Goal: Task Accomplishment & Management: Use online tool/utility

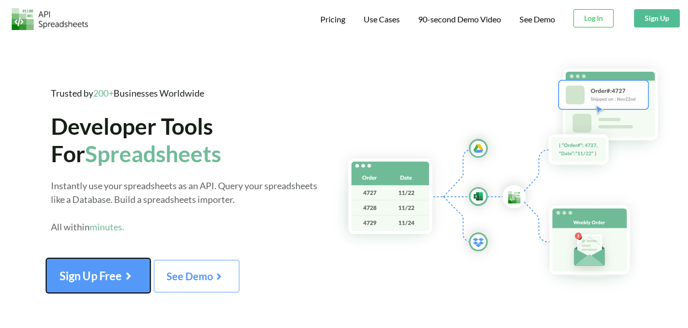
click at [130, 279] on icon at bounding box center [128, 273] width 13 height 11
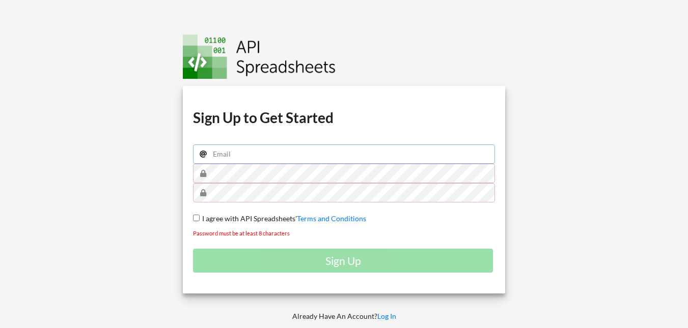
click at [277, 161] on input "email" at bounding box center [344, 154] width 302 height 19
type input "tarekshehata208@gmail.com"
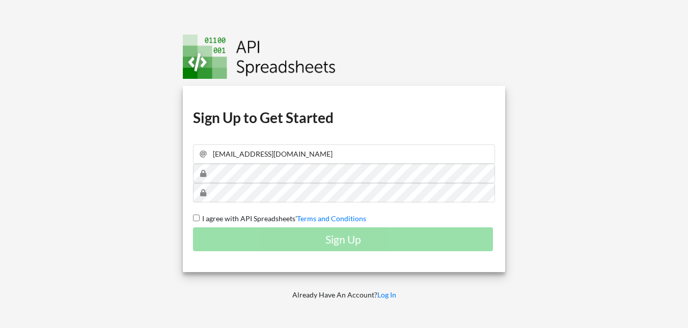
click at [204, 218] on span "I agree with API Spreadsheets'" at bounding box center [248, 218] width 97 height 9
click at [200, 218] on input "I agree with API Spreadsheets' Terms and Conditions" at bounding box center [196, 218] width 7 height 7
checkbox input "true"
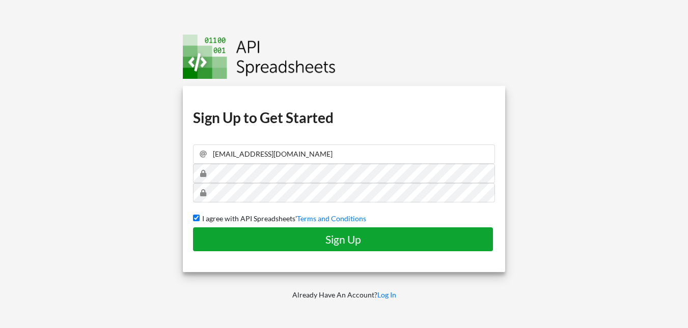
click at [232, 229] on button "Sign Up" at bounding box center [343, 240] width 300 height 24
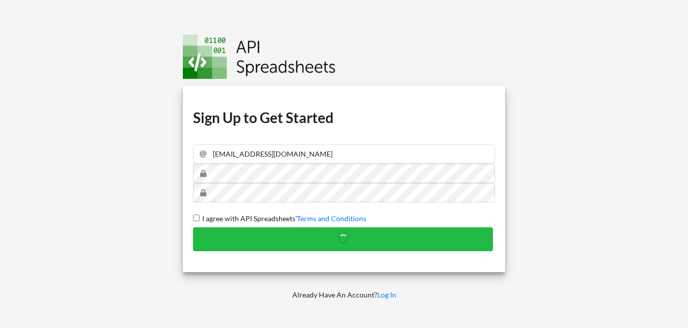
checkbox input "false"
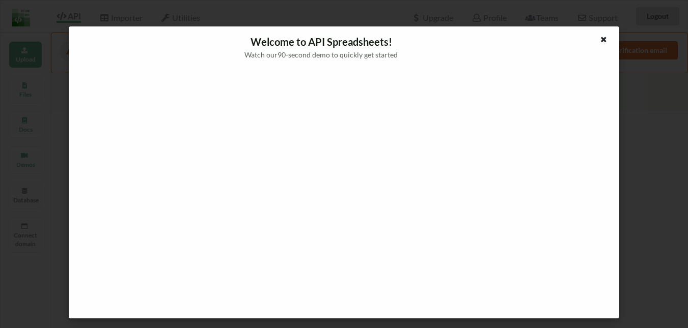
click at [603, 33] on div "Welcome to API Spreadsheets! Watch our 90 -second demo to quickly get started" at bounding box center [344, 172] width 550 height 293
click at [604, 37] on icon at bounding box center [603, 38] width 9 height 7
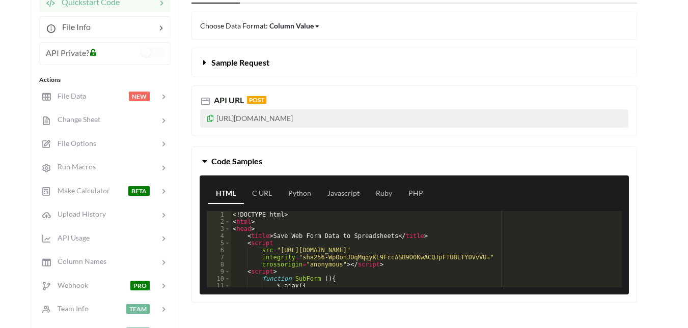
scroll to position [183, 0]
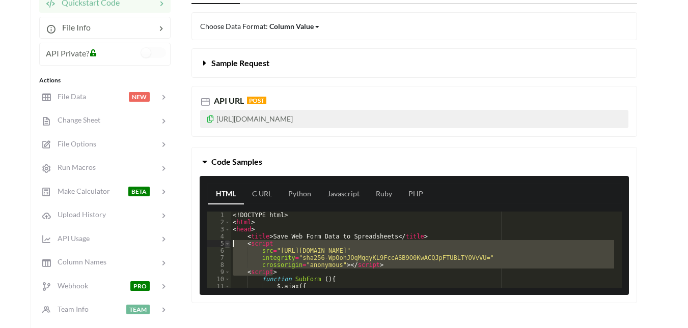
drag, startPoint x: 284, startPoint y: 274, endPoint x: 224, endPoint y: 242, distance: 67.6
click at [224, 242] on div "1 2 3 4 5 6 7 8 9 10 11 12 <! DOCTYPE html > < html > < head > < title > Save W…" at bounding box center [414, 250] width 415 height 76
click at [351, 268] on div "<! DOCTYPE html > < html > < head > < title > Save Web Form Data to Spreadsheet…" at bounding box center [422, 250] width 383 height 76
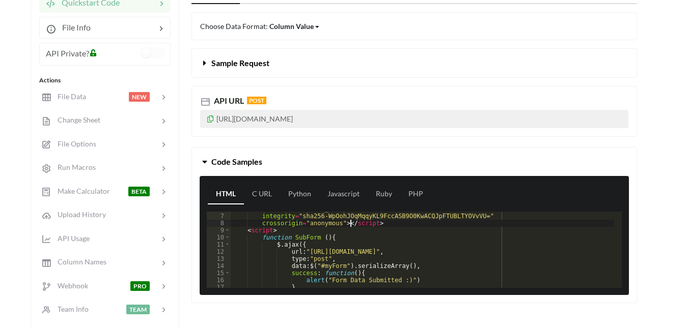
scroll to position [42, 0]
click at [244, 230] on div "src = "https://code.jquery.com/jquery-3.4.1.js" integrity = "sha256-WpOohJOqMqq…" at bounding box center [422, 251] width 383 height 91
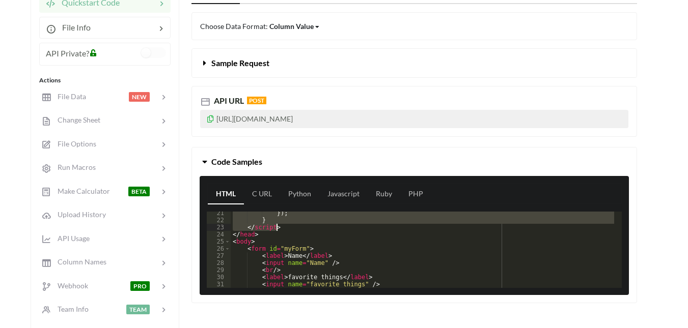
scroll to position [143, 0]
drag, startPoint x: 244, startPoint y: 230, endPoint x: 357, endPoint y: 232, distance: 112.5
click at [357, 232] on div "}) ; } </ script > </ head > < body > < form id = "myForm" > < label > Name </ …" at bounding box center [422, 257] width 383 height 91
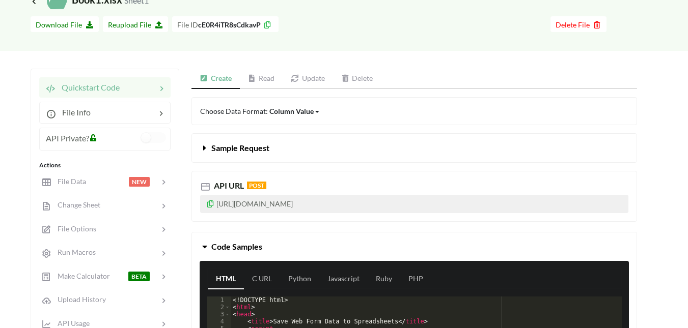
scroll to position [97, 0]
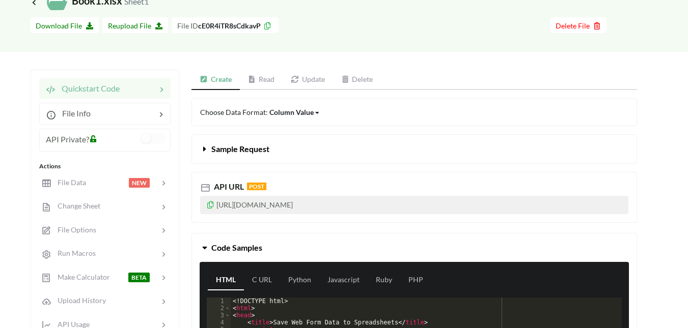
click at [244, 154] on button "Sample Request" at bounding box center [414, 149] width 444 height 29
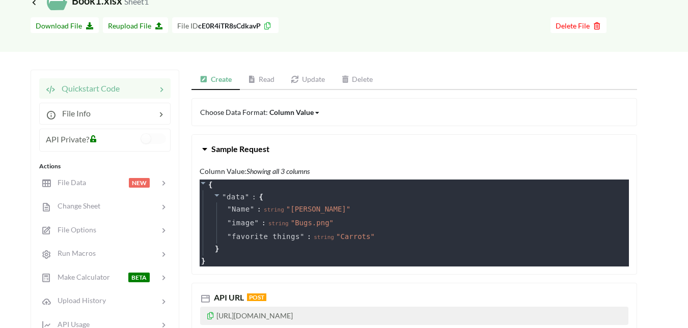
click at [245, 152] on span "Sample Request" at bounding box center [240, 149] width 58 height 10
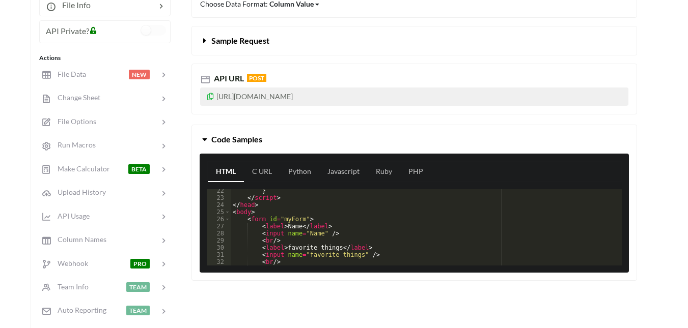
scroll to position [152, 0]
click at [395, 216] on div "} </ script > </ head > < body > < form id = "myForm" > < label > Name </ label…" at bounding box center [422, 232] width 383 height 91
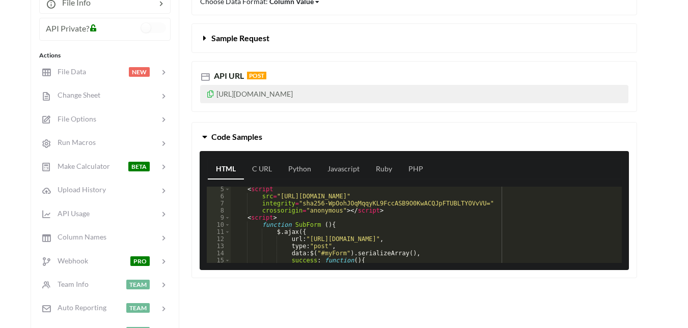
scroll to position [30, 0]
click at [403, 198] on div "< script src = "https://code.jquery.com/jquery-3.4.1.js" integrity = "sha256-Wp…" at bounding box center [422, 231] width 383 height 91
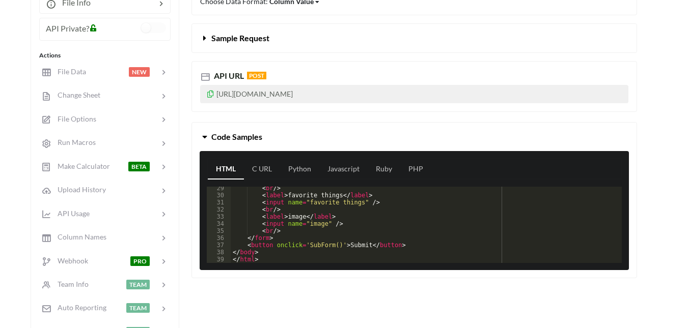
scroll to position [208, 0]
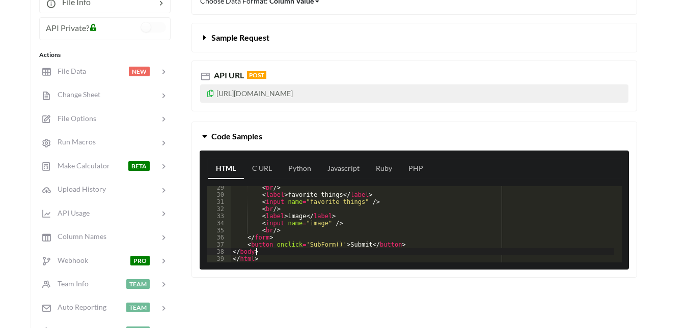
click at [406, 254] on div "< br /> < label > favorite things </ label > < input name = "favorite things" /…" at bounding box center [422, 229] width 383 height 91
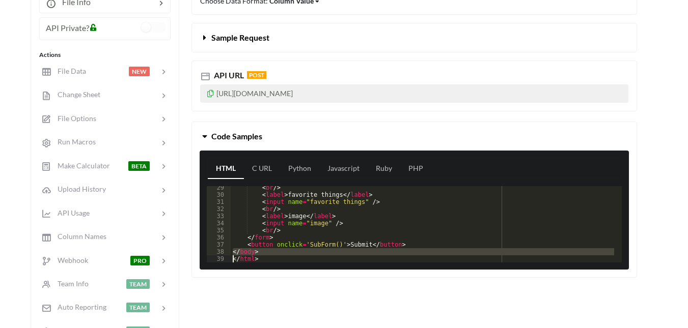
click at [406, 254] on div "< br /> < label > favorite things </ label > < input name = "favorite things" /…" at bounding box center [422, 229] width 383 height 91
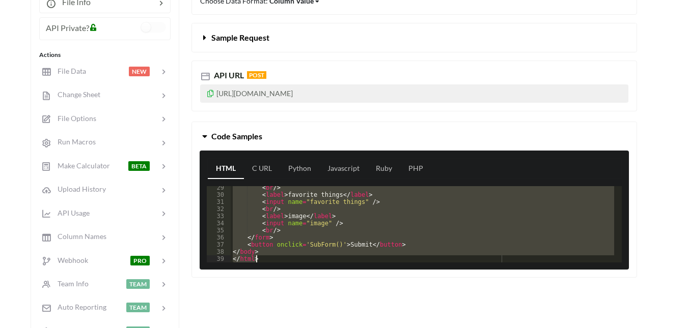
click at [467, 187] on div "< br /> < label > favorite things </ label > < input name = "favorite things" /…" at bounding box center [422, 224] width 383 height 76
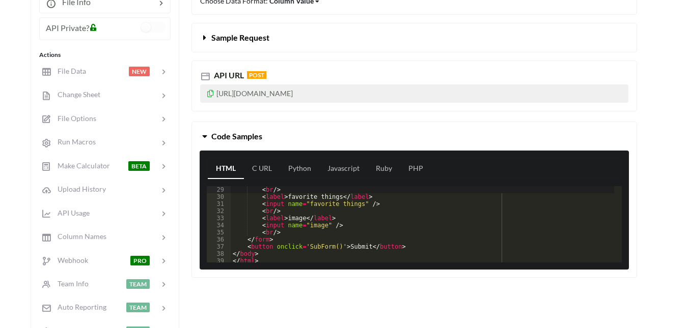
click at [467, 187] on div "< br /> < label > favorite things </ label > < input name = "favorite things" /…" at bounding box center [422, 231] width 383 height 91
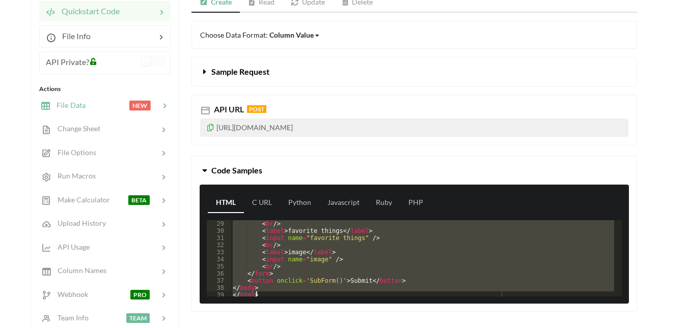
scroll to position [167, 0]
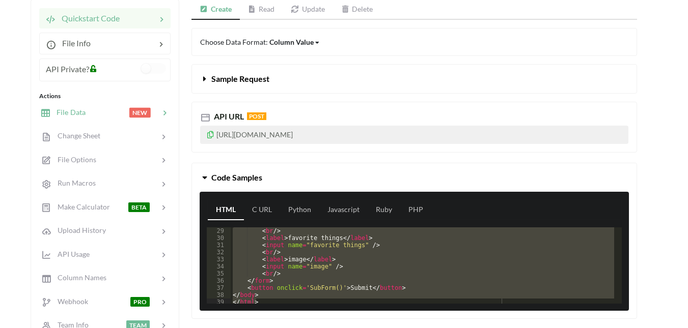
click at [127, 118] on div at bounding box center [107, 113] width 43 height 12
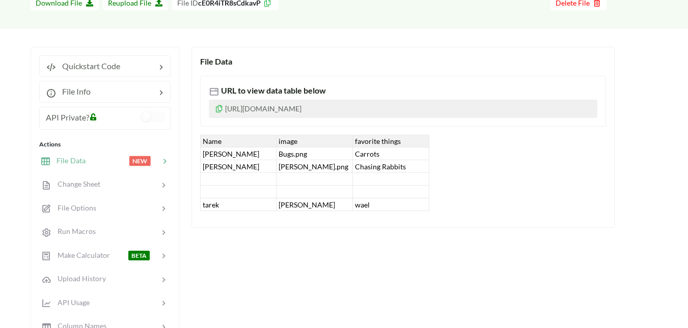
scroll to position [119, 0]
drag, startPoint x: 236, startPoint y: 142, endPoint x: 349, endPoint y: 150, distance: 113.8
click at [349, 150] on div "Name image favorite things Buggs Bunny Bugs.png Carrots Elmer Fudd Elmer.png Ch…" at bounding box center [314, 173] width 229 height 76
drag, startPoint x: 269, startPoint y: 171, endPoint x: 213, endPoint y: 162, distance: 57.2
click at [213, 162] on div "[PERSON_NAME]" at bounding box center [238, 167] width 76 height 13
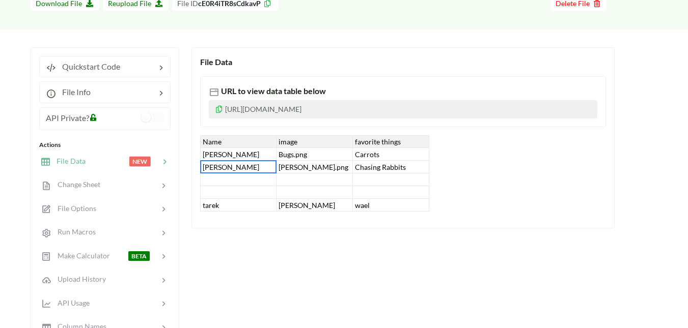
click at [195, 137] on div "File Data URL to view data table below https://www.apispreadsheets.com/table/cE…" at bounding box center [402, 137] width 423 height 181
click at [148, 70] on div at bounding box center [138, 67] width 36 height 12
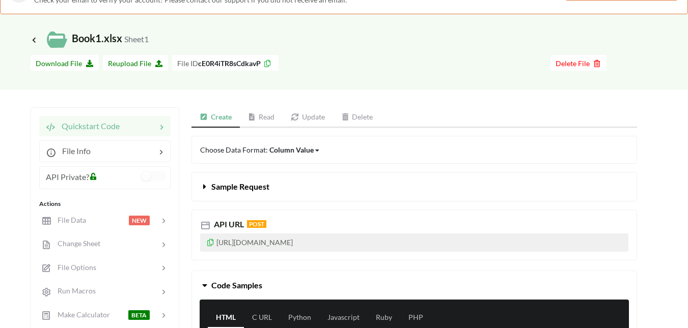
scroll to position [45, 0]
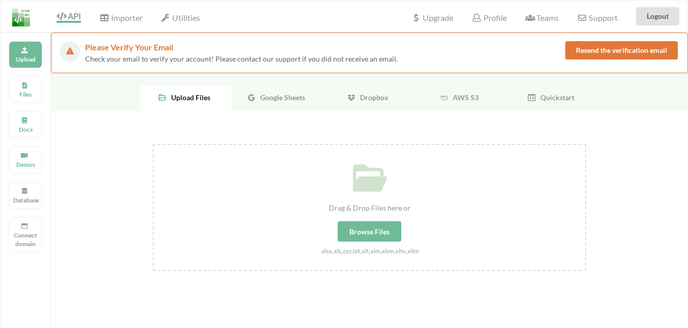
click at [356, 215] on div "Drag & Drop Files here or Browse Files .xlsx,.xls,.csv,.txt,.xlt,.xlm,.xlsm,.xl…" at bounding box center [369, 200] width 431 height 111
click at [153, 144] on input "Drag & Drop Files here or Browse Files .xlsx,.xls,.csv,.txt,.xlt,.xlm,.xlsm,.xl…" at bounding box center [153, 144] width 0 height 0
click at [383, 241] on div "Browse Files" at bounding box center [369, 231] width 64 height 20
click at [153, 144] on input "Drag & Drop Files here or Browse Files .xlsx,.xls,.csv,.txt,.xlt,.xlm,.xlsm,.xl…" at bounding box center [153, 144] width 0 height 0
type input "C:\fakepath\form.xlsx"
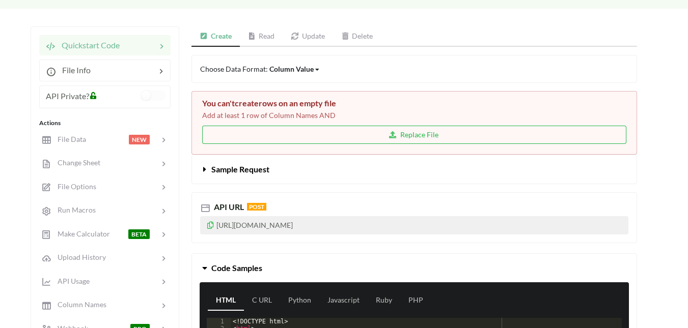
scroll to position [140, 0]
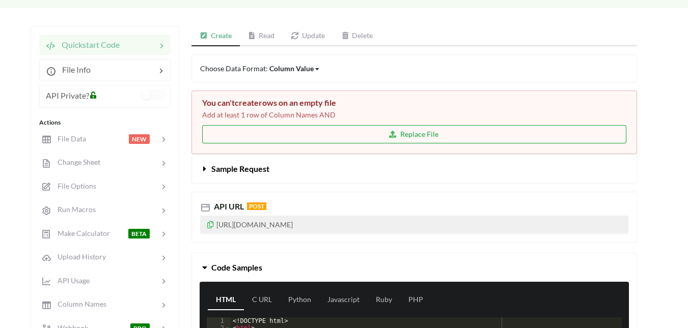
click at [458, 138] on button "Replace File" at bounding box center [414, 134] width 424 height 18
type input "C:\fakepath\form.xlsx"
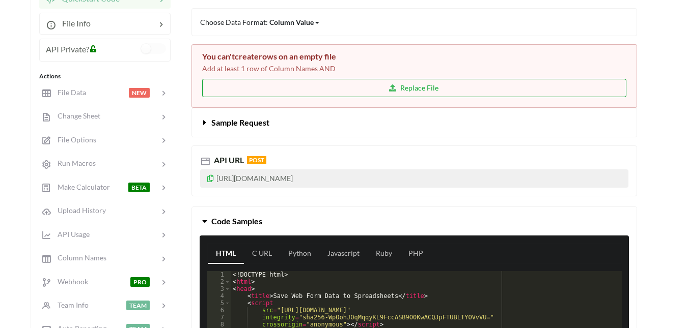
scroll to position [186, 0]
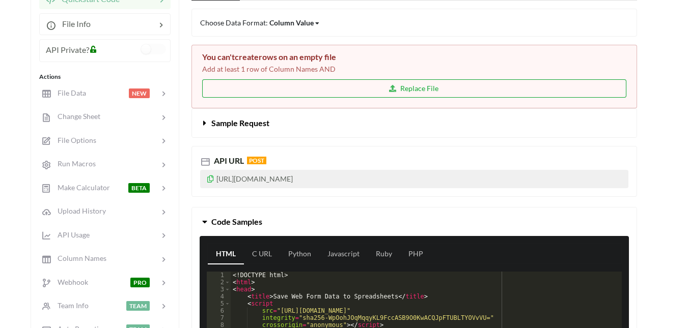
click at [430, 81] on button "Replace File" at bounding box center [414, 88] width 424 height 18
click at [314, 89] on button "Replace File" at bounding box center [414, 88] width 424 height 18
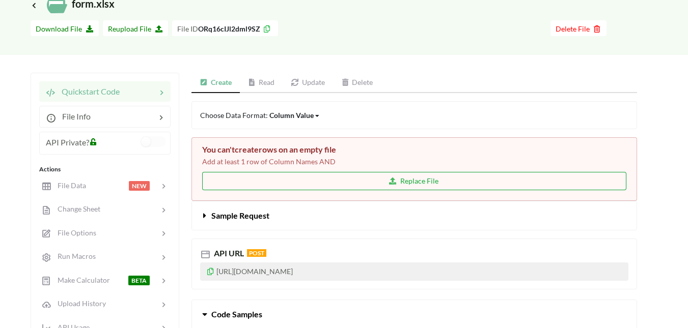
scroll to position [87, 0]
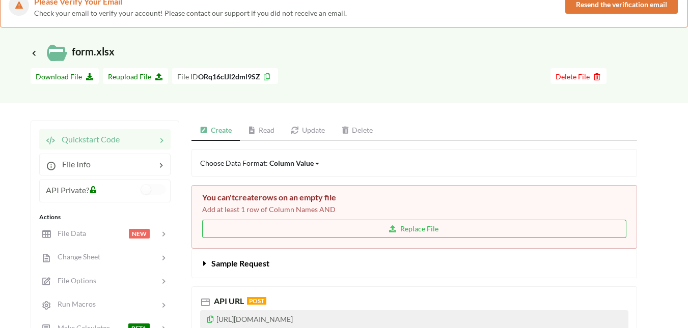
scroll to position [46, 0]
click at [321, 222] on button "Replace File" at bounding box center [414, 228] width 424 height 18
type input "C:\fakepath\form.xlsx"
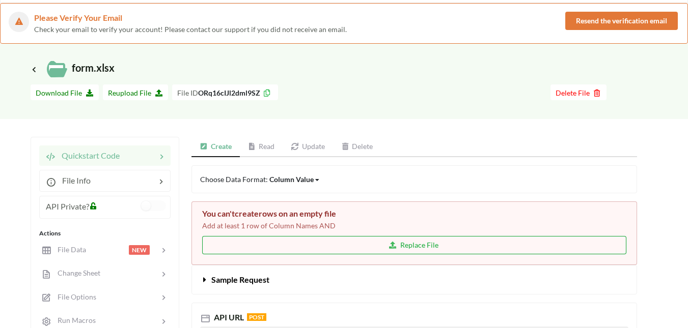
scroll to position [29, 0]
click at [586, 96] on span "Delete File" at bounding box center [578, 93] width 46 height 9
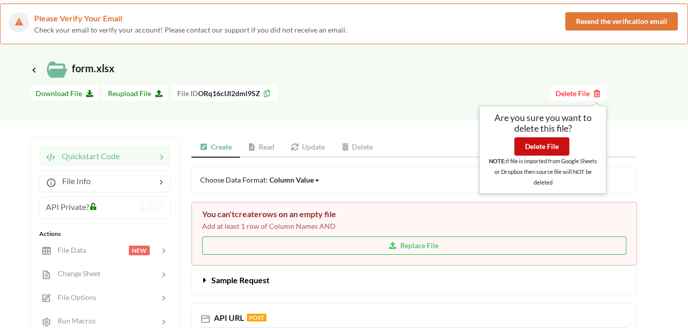
click at [535, 144] on button "Delete File" at bounding box center [541, 146] width 55 height 18
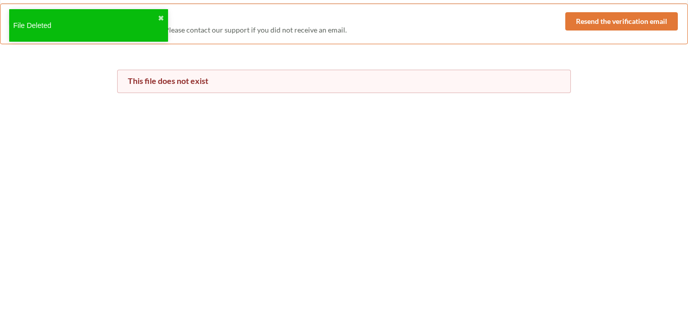
scroll to position [0, 0]
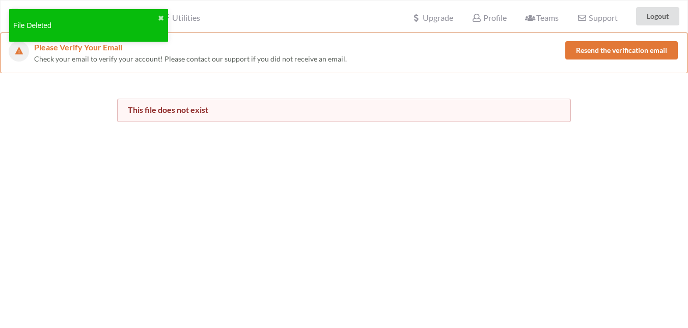
click at [171, 67] on div "Please Verify Your Email Check your email to verify your account! Please contac…" at bounding box center [344, 53] width 688 height 41
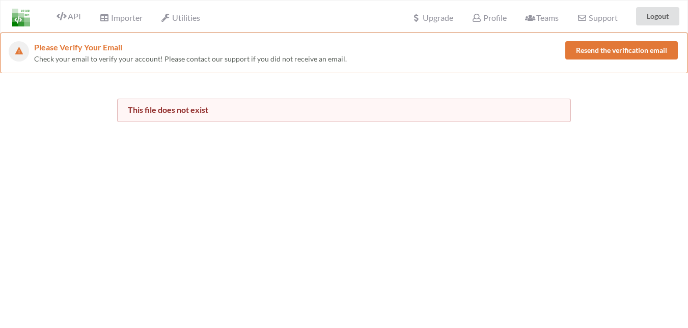
click at [196, 109] on div "This file does not exist" at bounding box center [344, 110] width 432 height 10
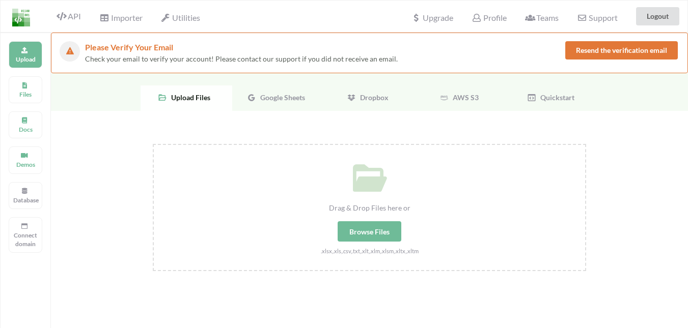
click at [381, 227] on div "Browse Files" at bounding box center [369, 231] width 64 height 20
click at [153, 144] on input "Drag & Drop Files here or Browse Files .xlsx,.xls,.csv,.txt,.xlt,.xlm,.xlsm,.xl…" at bounding box center [153, 144] width 0 height 0
type input "C:\fakepath\form.xlsx"
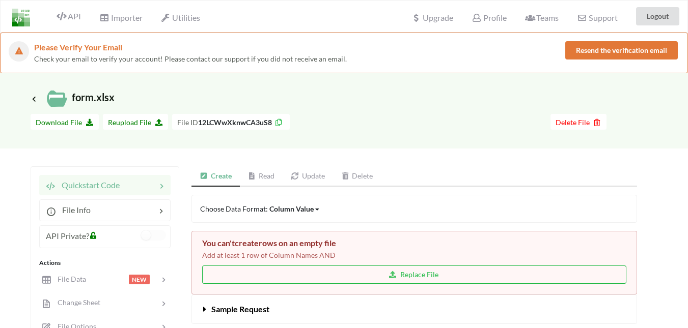
click at [476, 212] on div "Choose Data Format: Column Value Column Value Row Column" at bounding box center [413, 209] width 445 height 28
drag, startPoint x: 344, startPoint y: 258, endPoint x: 307, endPoint y: 254, distance: 36.8
click at [307, 254] on p "Add at least 1 row of Column Names AND" at bounding box center [414, 255] width 424 height 10
drag, startPoint x: 307, startPoint y: 254, endPoint x: 288, endPoint y: 260, distance: 20.0
click at [288, 260] on p "Add at least 1 row of Column Names AND" at bounding box center [414, 255] width 424 height 10
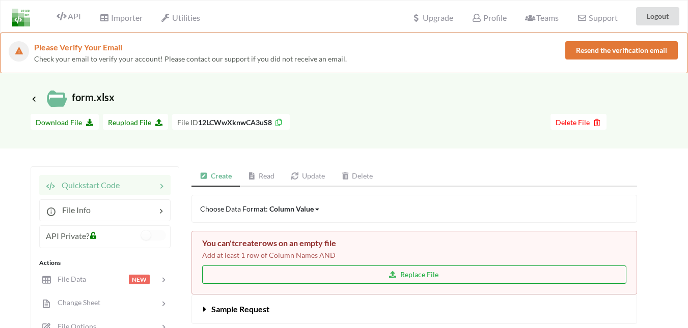
click at [300, 267] on button "Replace File" at bounding box center [414, 275] width 424 height 18
type input "C:\fakepath\form.xlsx"
drag, startPoint x: 294, startPoint y: 251, endPoint x: 335, endPoint y: 253, distance: 40.8
click at [335, 253] on p "Add at least 1 row of Column Names AND" at bounding box center [414, 255] width 424 height 10
drag, startPoint x: 335, startPoint y: 253, endPoint x: 332, endPoint y: 268, distance: 14.6
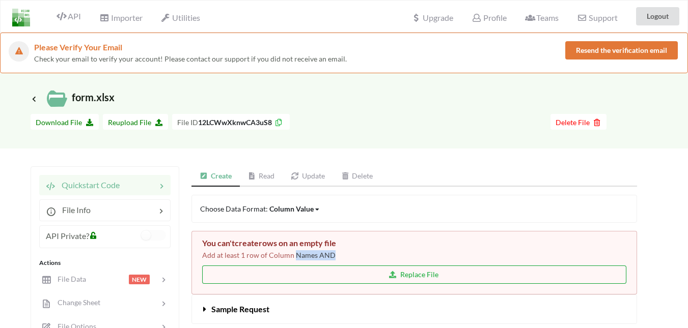
click at [332, 268] on button "Replace File" at bounding box center [414, 275] width 424 height 18
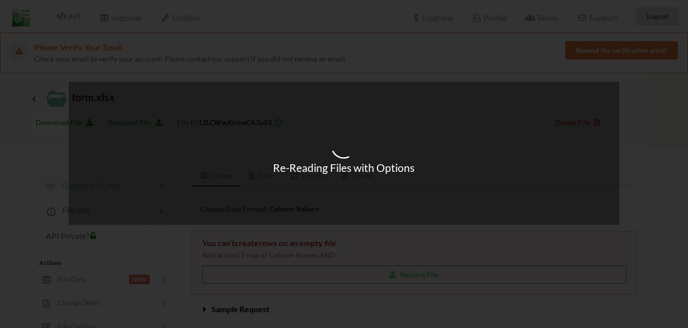
click at [421, 56] on div "Re-Reading Files with Options" at bounding box center [344, 164] width 688 height 328
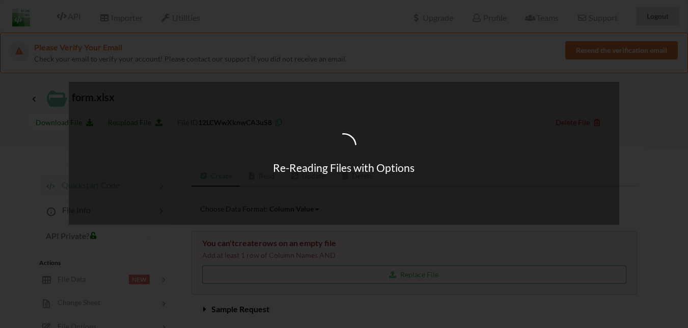
click at [421, 56] on div "Re-Reading Files with Options" at bounding box center [344, 164] width 688 height 328
click at [495, 112] on div "Re-Reading Files with Options" at bounding box center [344, 153] width 550 height 143
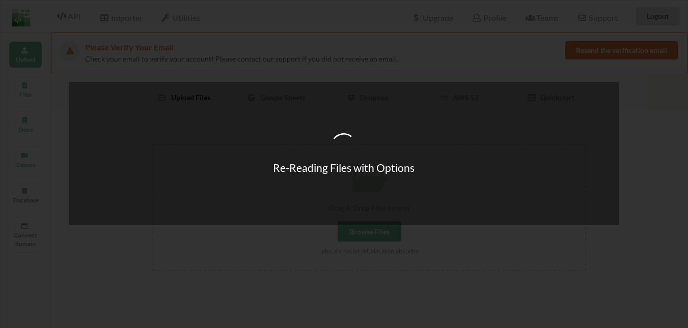
click at [435, 181] on div "Re-Reading Files with Options" at bounding box center [344, 153] width 550 height 143
click at [456, 201] on div "Re-Reading Files with Options" at bounding box center [344, 153] width 550 height 143
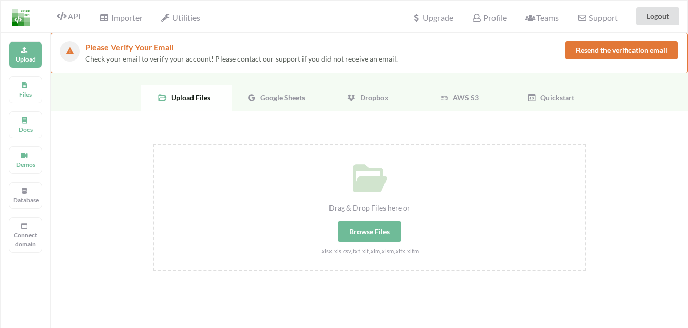
click at [373, 239] on div "Browse Files" at bounding box center [369, 231] width 64 height 20
click at [153, 144] on input "Drag & Drop Files here or Browse Files .xlsx,.xls,.csv,.txt,.xlt,.xlm,.xlsm,.xl…" at bounding box center [153, 144] width 0 height 0
click at [378, 221] on div "Drag & Drop Files here or Browse Files .xlsx,.xls,.csv,.txt,.xlt,.xlm,.xlsm,.xl…" at bounding box center [369, 200] width 431 height 111
click at [153, 144] on input "Drag & Drop Files here or Browse Files .xlsx,.xls,.csv,.txt,.xlt,.xlm,.xlsm,.xl…" at bounding box center [153, 144] width 0 height 0
type input "C:\fakepath\Book1.xlsx"
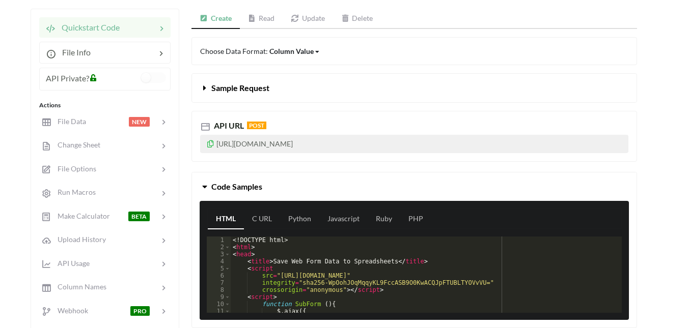
scroll to position [118, 0]
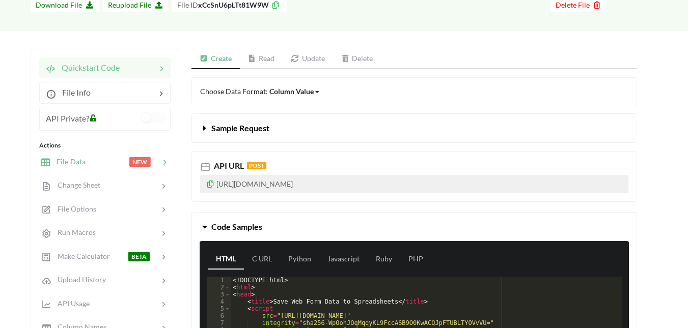
click at [111, 156] on div at bounding box center [107, 162] width 43 height 12
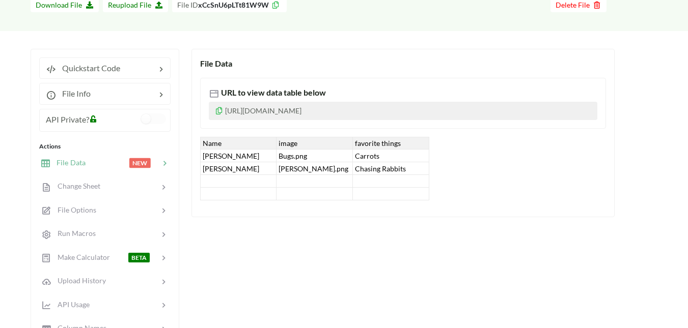
click at [231, 167] on div "[PERSON_NAME]" at bounding box center [238, 168] width 76 height 13
click at [231, 167] on input "[PERSON_NAME]" at bounding box center [238, 168] width 71 height 11
click at [250, 154] on div "[PERSON_NAME]" at bounding box center [238, 156] width 76 height 13
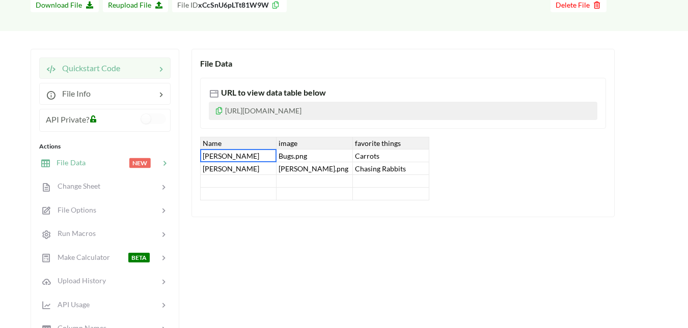
click at [87, 69] on span "Quickstart Code" at bounding box center [88, 68] width 64 height 10
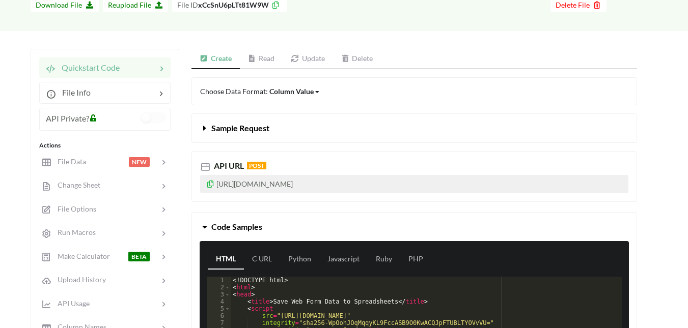
click at [87, 69] on span "Quickstart Code" at bounding box center [87, 68] width 64 height 10
click at [261, 131] on span "Sample Request" at bounding box center [240, 128] width 58 height 10
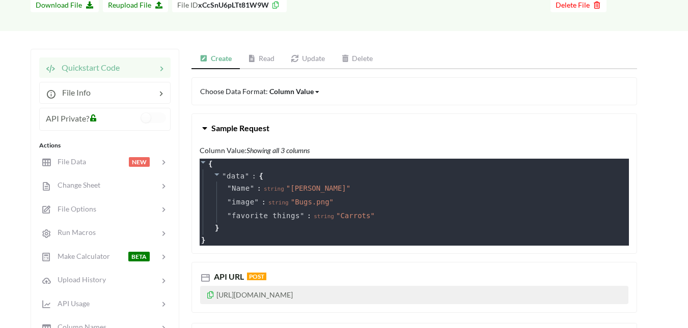
click at [261, 131] on span "Sample Request" at bounding box center [240, 128] width 58 height 10
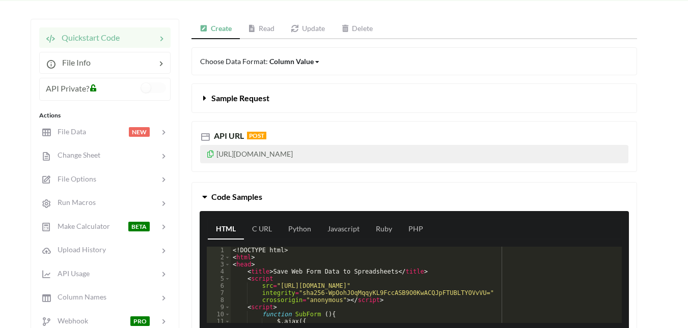
scroll to position [0, 0]
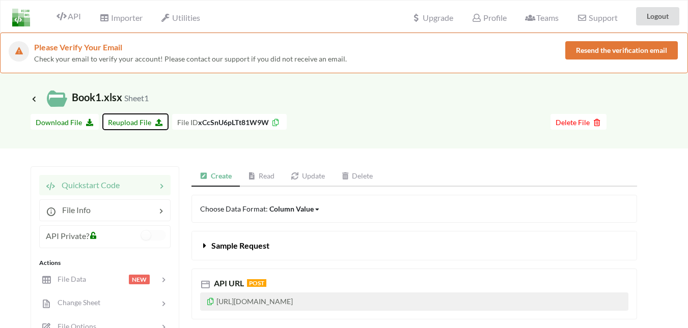
click at [125, 119] on span "Reupload File" at bounding box center [135, 122] width 55 height 9
type input "C:\fakepath\form-2.xlsx"
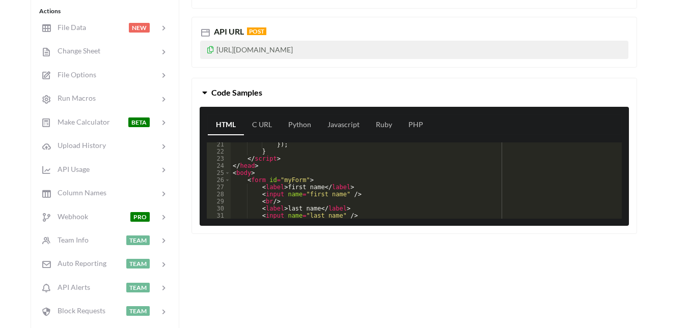
scroll to position [147, 0]
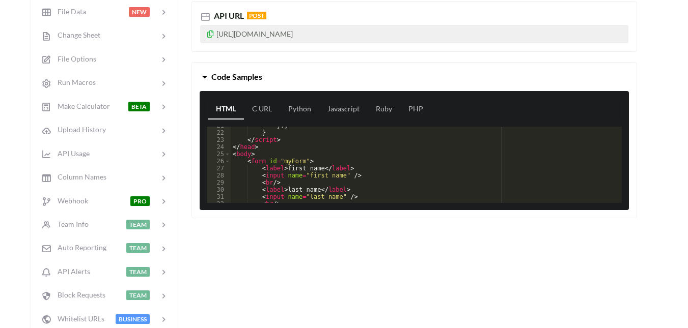
click at [298, 160] on div "}) ; } </ script > </ head > < body > < form id = "myForm" > < label > first na…" at bounding box center [422, 167] width 383 height 91
click at [301, 159] on div "}) ; } </ script > </ head > < body > < form id = "myForm" > < label > first na…" at bounding box center [422, 167] width 383 height 91
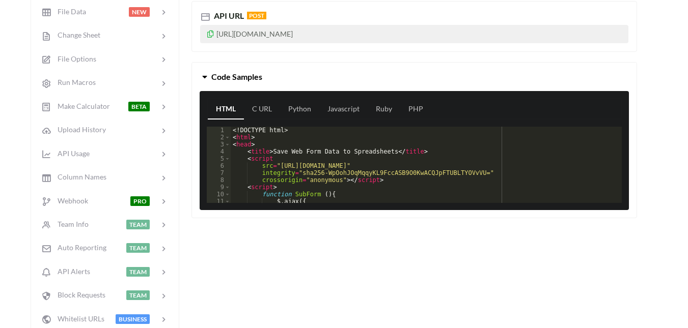
scroll to position [0, 0]
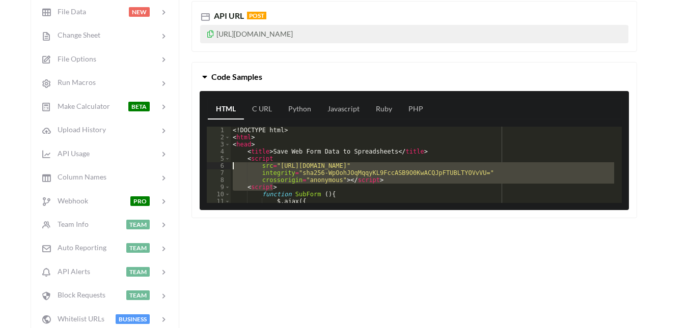
drag, startPoint x: 277, startPoint y: 187, endPoint x: 236, endPoint y: 163, distance: 47.7
click at [236, 163] on div "<! DOCTYPE html > < html > < head > < title > Save Web Form Data to Spreadsheet…" at bounding box center [422, 172] width 383 height 91
click at [275, 184] on div "<! DOCTYPE html > < html > < head > < title > Save Web Form Data to Spreadsheet…" at bounding box center [422, 165] width 383 height 76
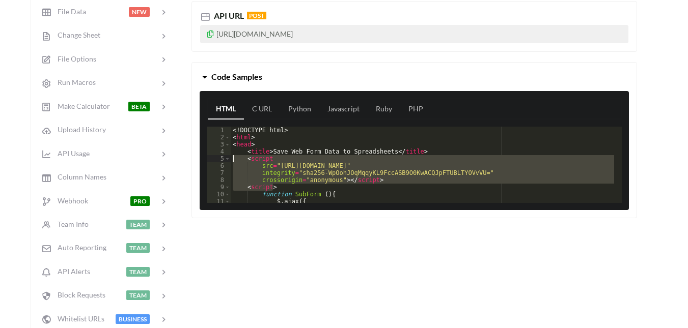
drag, startPoint x: 275, startPoint y: 184, endPoint x: 234, endPoint y: 159, distance: 47.7
click at [234, 159] on div "<! DOCTYPE html > < html > < head > < title > Save Web Form Data to Spreadsheet…" at bounding box center [422, 172] width 383 height 91
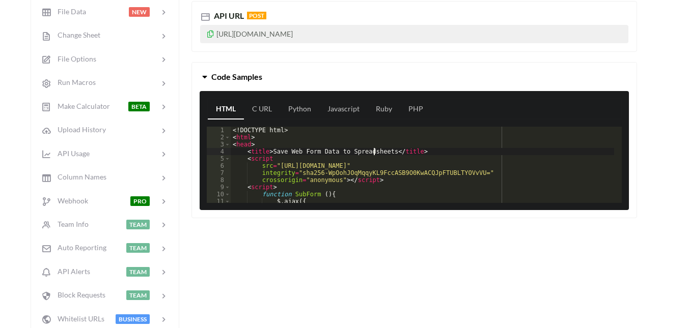
click at [374, 150] on div "<! DOCTYPE html > < html > < head > < title > Save Web Form Data to Spreadsheet…" at bounding box center [422, 172] width 383 height 91
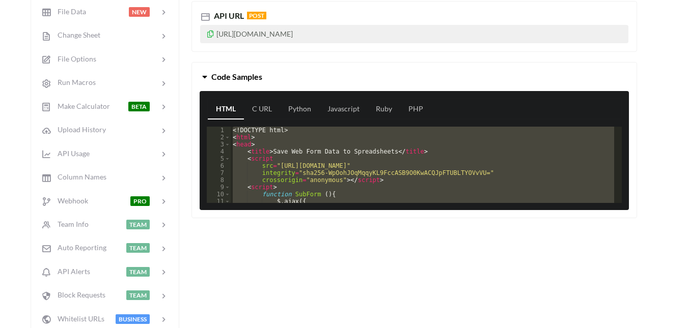
click at [374, 150] on div "<! DOCTYPE html > < html > < head > < title > Save Web Form Data to Spreadsheet…" at bounding box center [422, 165] width 383 height 76
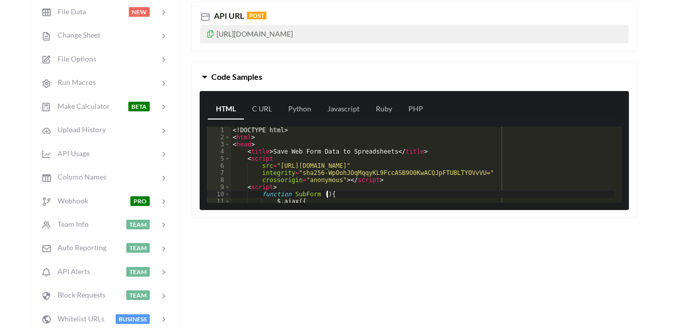
click at [394, 194] on div "<! DOCTYPE html > < html > < head > < title > Save Web Form Data to Spreadsheet…" at bounding box center [422, 172] width 383 height 91
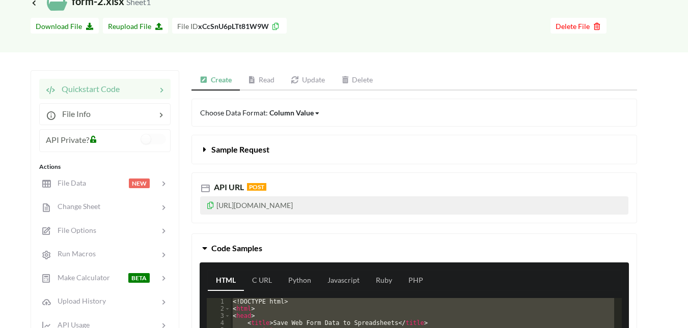
scroll to position [96, 0]
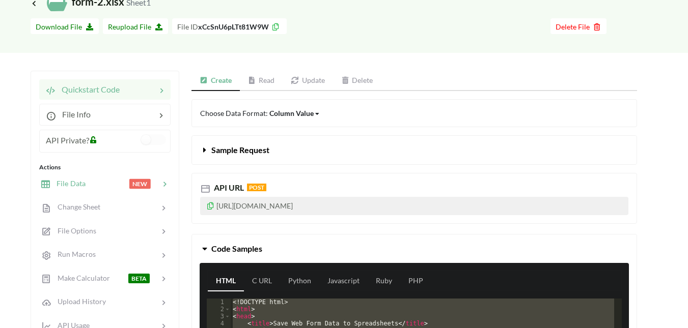
click at [130, 187] on span "NEW" at bounding box center [139, 184] width 21 height 10
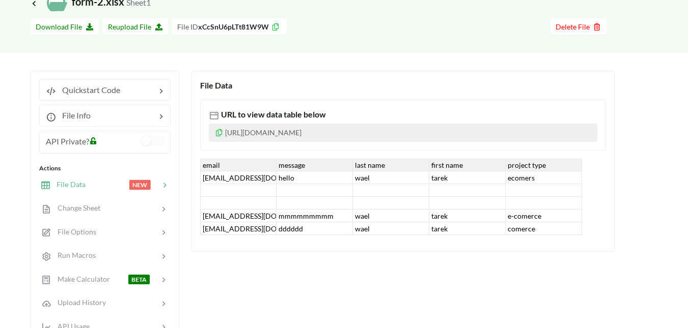
click at [221, 134] on icon at bounding box center [219, 131] width 9 height 7
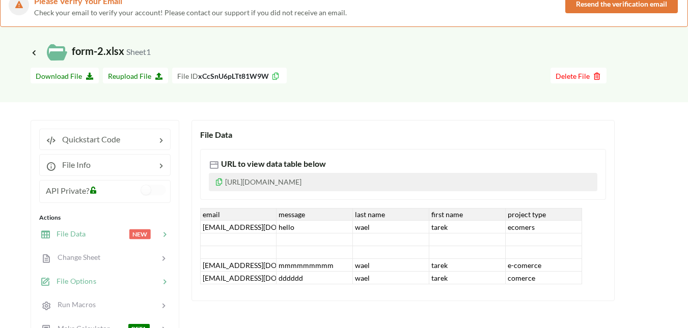
scroll to position [0, 0]
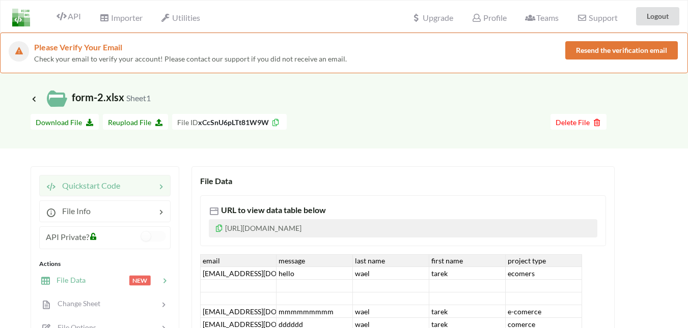
click at [118, 184] on span "Quickstart Code" at bounding box center [88, 186] width 64 height 10
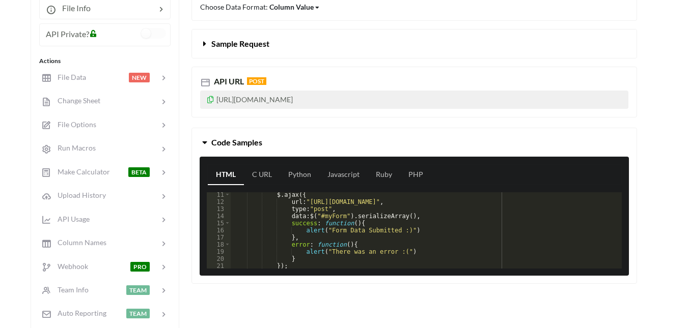
scroll to position [73, 0]
click at [327, 178] on link "Javascript" at bounding box center [343, 175] width 48 height 20
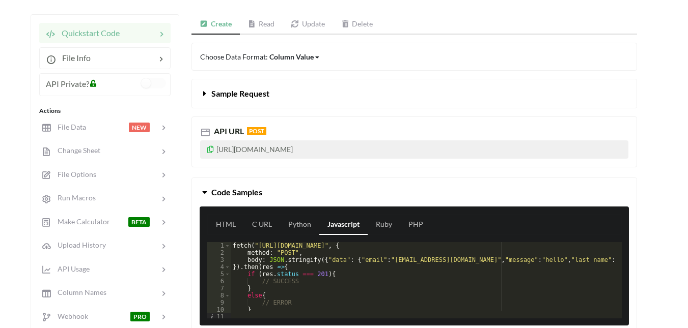
scroll to position [147, 0]
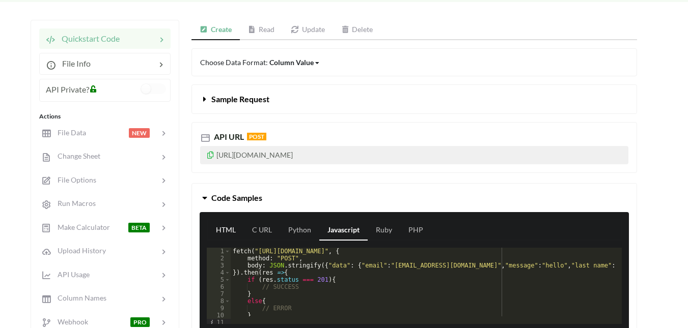
click at [226, 236] on link "HTML" at bounding box center [226, 230] width 36 height 20
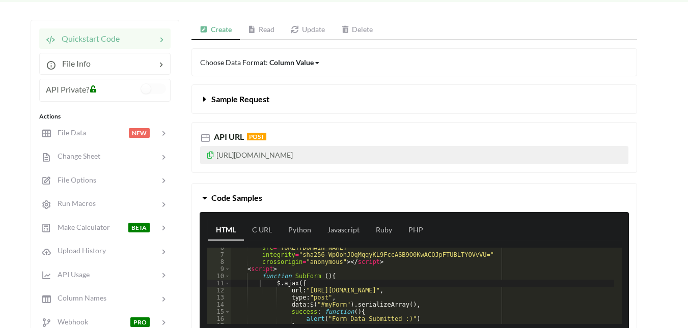
scroll to position [40, 0]
click at [388, 177] on div "Choose Data Format: Column Value Column Value Row Column Sample Request API URL…" at bounding box center [413, 199] width 445 height 302
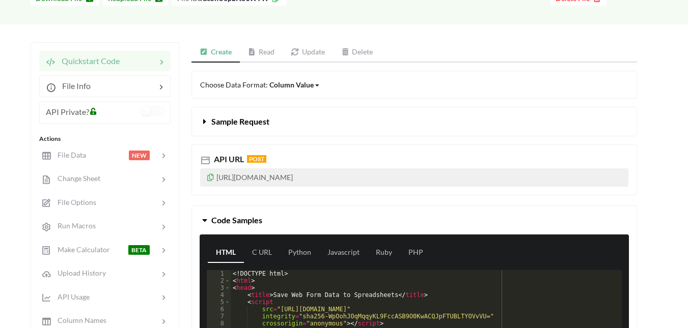
scroll to position [105, 0]
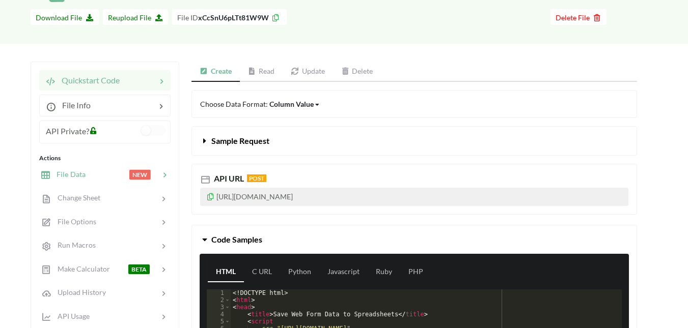
click at [106, 174] on div at bounding box center [107, 175] width 43 height 12
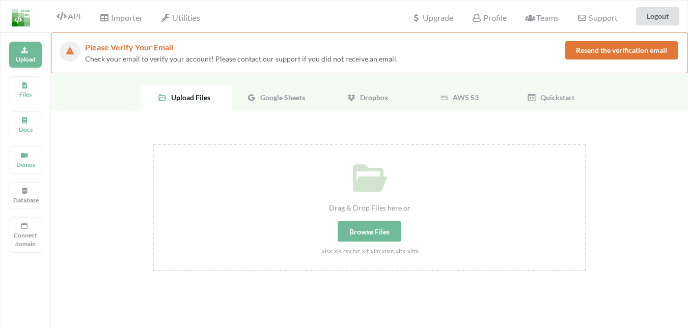
click at [26, 50] on icon at bounding box center [24, 49] width 7 height 6
click at [382, 234] on div "Browse Files" at bounding box center [369, 231] width 64 height 20
click at [153, 144] on input "Drag & Drop Files here or Browse Files .xlsx,.xls,.csv,.txt,.xlt,.xlm,.xlsm,.xl…" at bounding box center [153, 144] width 0 height 0
click at [379, 235] on div "Browse Files" at bounding box center [369, 231] width 64 height 20
click at [153, 144] on input "Drag & Drop Files here or Browse Files .xlsx,.xls,.csv,.txt,.xlt,.xlm,.xlsm,.xl…" at bounding box center [153, 144] width 0 height 0
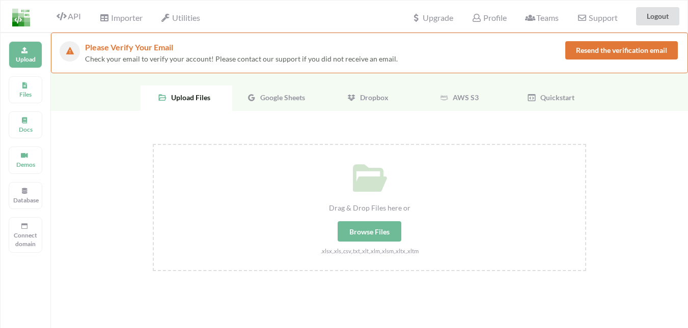
type input "C:\fakepath\form-2.xlsx"
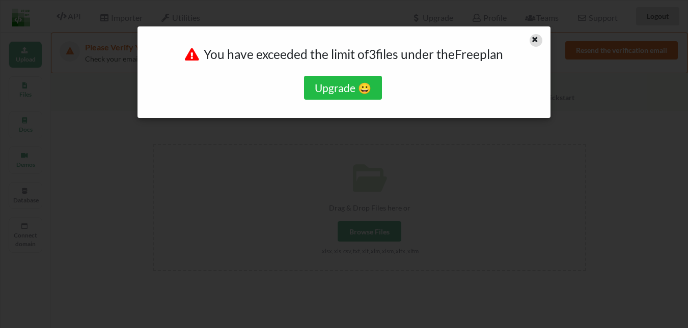
click at [530, 41] on icon at bounding box center [534, 38] width 9 height 7
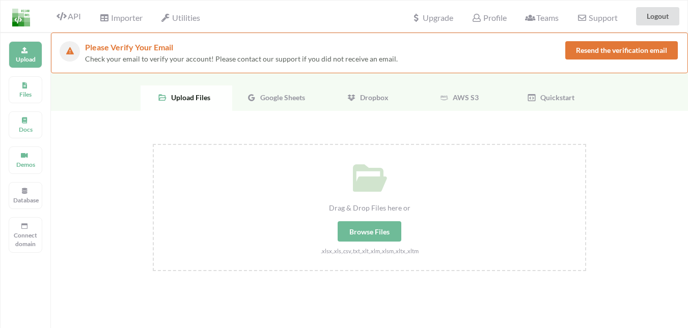
click at [616, 47] on button "Resend the verification email" at bounding box center [621, 50] width 112 height 18
click at [384, 244] on div "Drag & Drop Files here or Browse Files .xlsx,.xls,.csv,.txt,.xlt,.xlm,.xlsm,.xl…" at bounding box center [369, 200] width 431 height 111
click at [153, 144] on input "Drag & Drop Files here or Browse Files .xlsx,.xls,.csv,.txt,.xlt,.xlm,.xlsm,.xl…" at bounding box center [153, 144] width 0 height 0
click at [491, 11] on div "Profile" at bounding box center [489, 16] width 48 height 22
click at [490, 17] on span "Profile" at bounding box center [488, 19] width 35 height 12
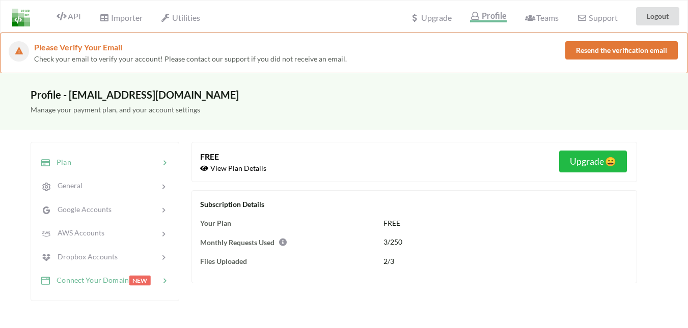
click at [116, 275] on div "Connect Your Domain" at bounding box center [84, 281] width 89 height 12
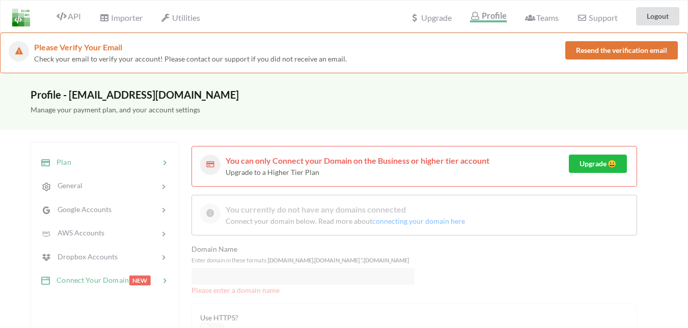
click at [111, 158] on div at bounding box center [115, 163] width 88 height 12
